Goal: Find contact information: Find contact information

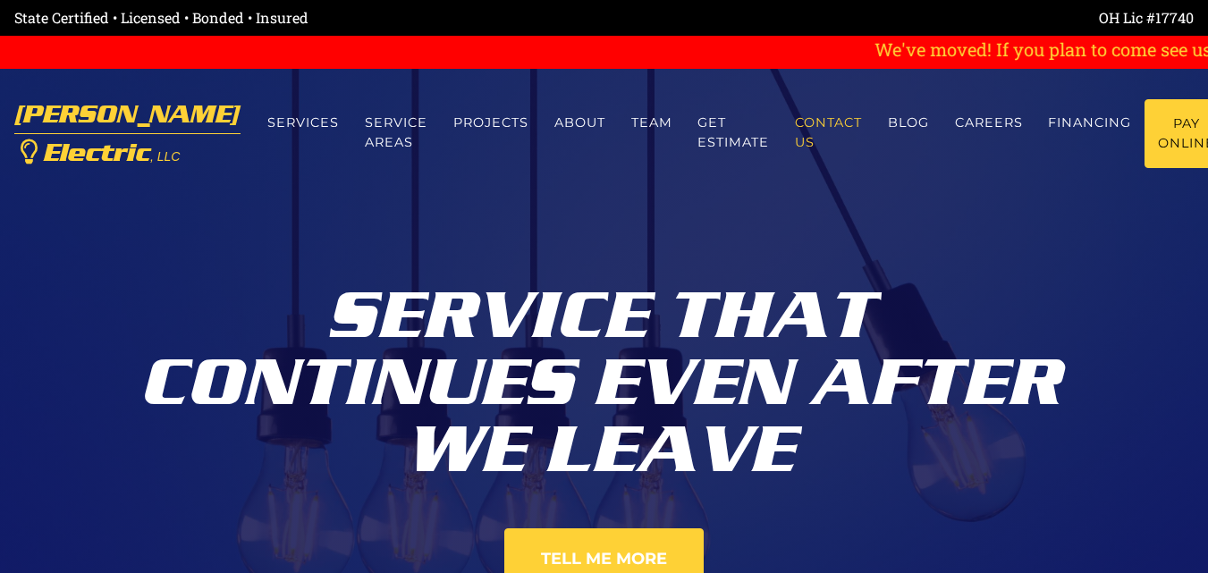
click at [786, 114] on link "Contact us" at bounding box center [829, 132] width 93 height 67
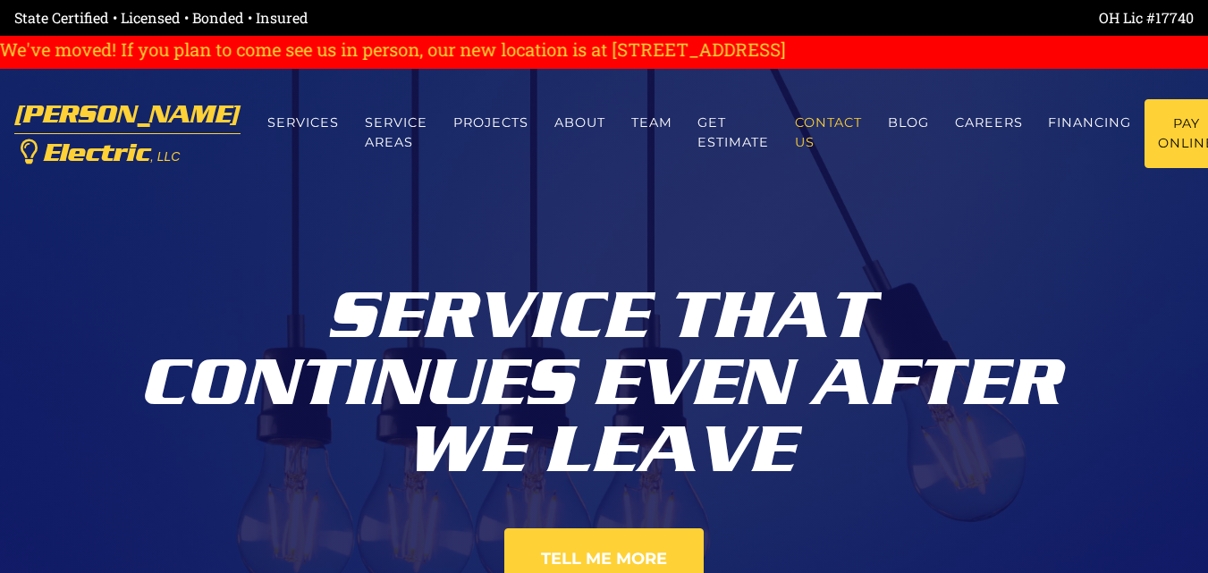
click at [786, 114] on link "Contact us" at bounding box center [829, 132] width 93 height 67
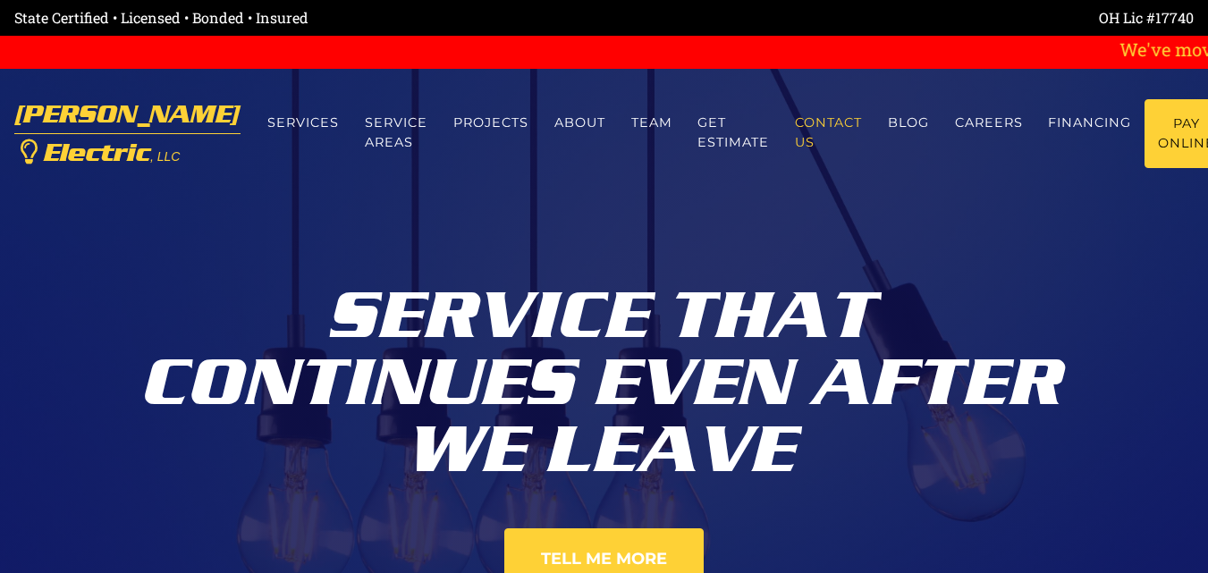
click at [786, 114] on link "Contact us" at bounding box center [829, 132] width 93 height 67
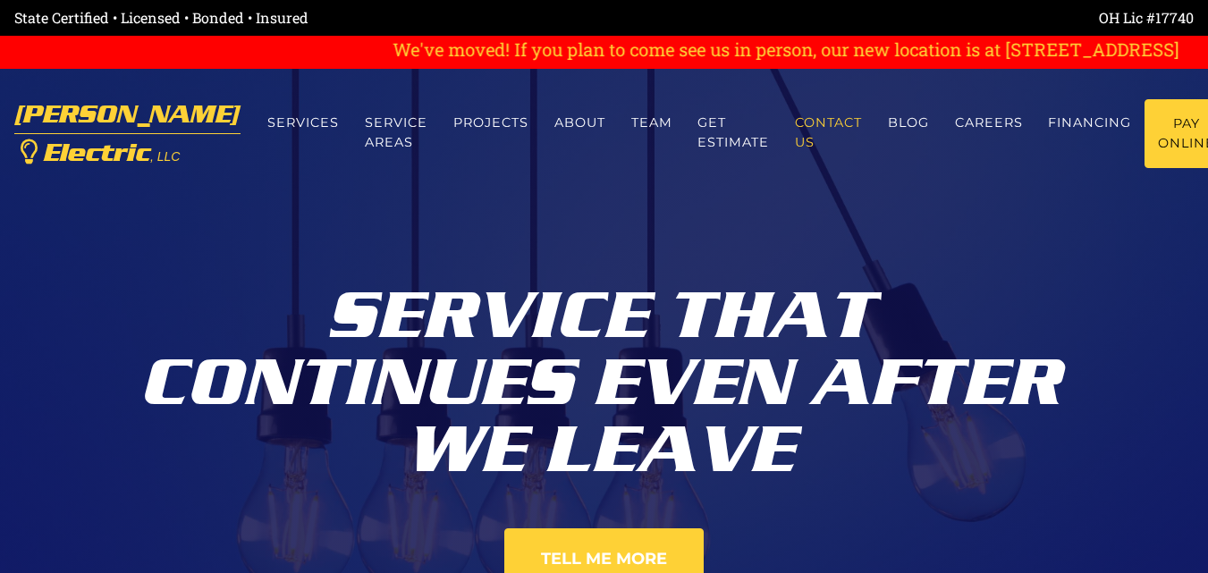
click at [786, 114] on link "Contact us" at bounding box center [829, 132] width 93 height 67
